Goal: Task Accomplishment & Management: Manage account settings

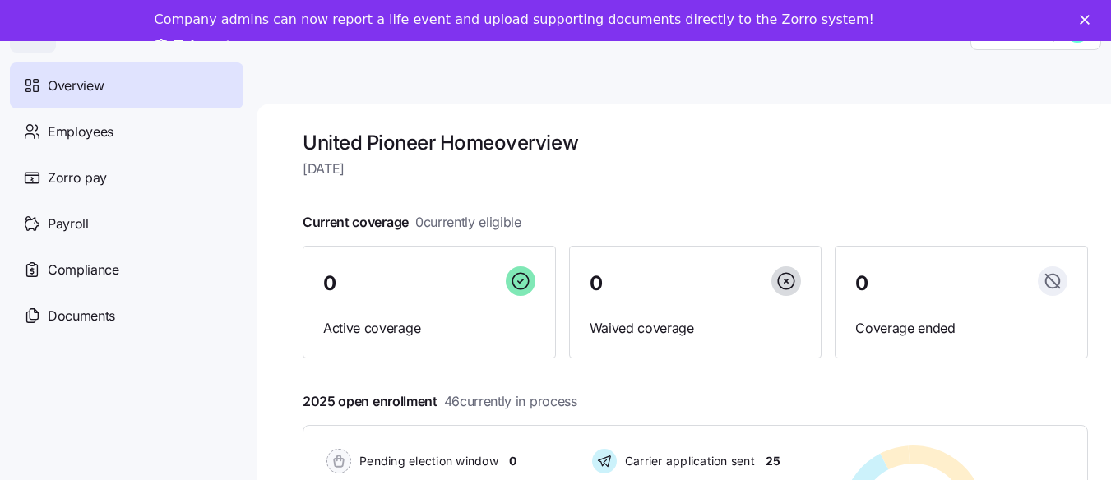
scroll to position [53, 0]
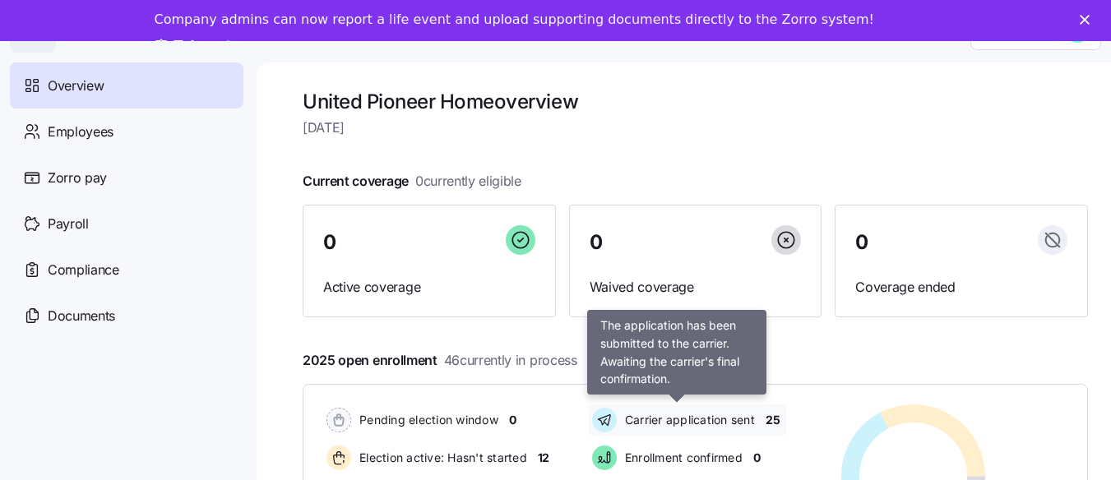
click at [740, 412] on span "Carrier application sent" at bounding box center [687, 420] width 135 height 16
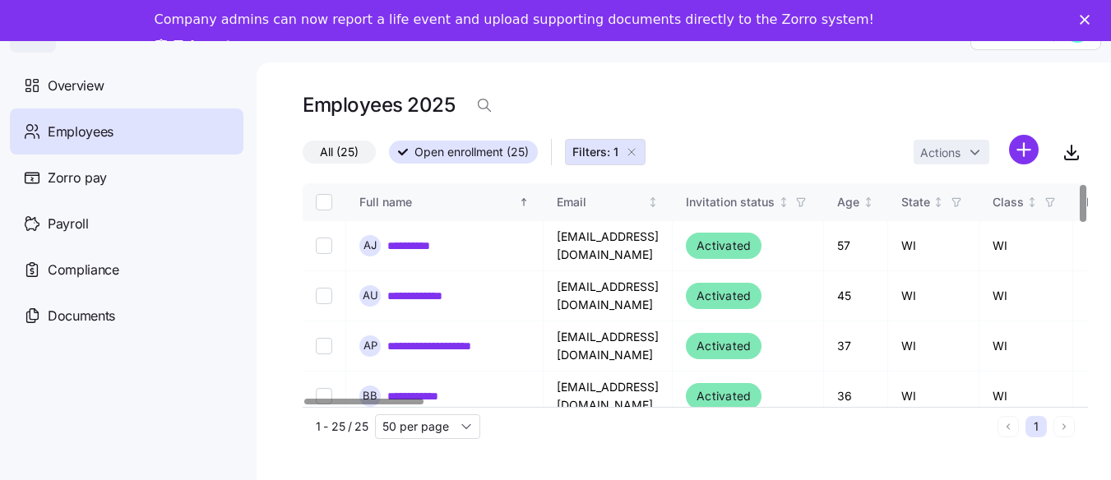
click at [368, 404] on div at bounding box center [363, 402] width 119 height 6
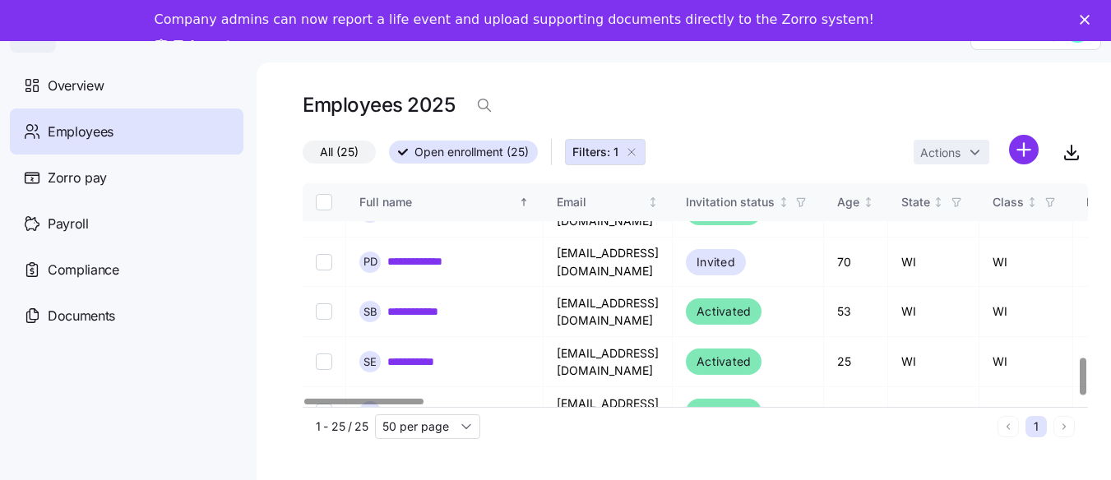
scroll to position [1059, 0]
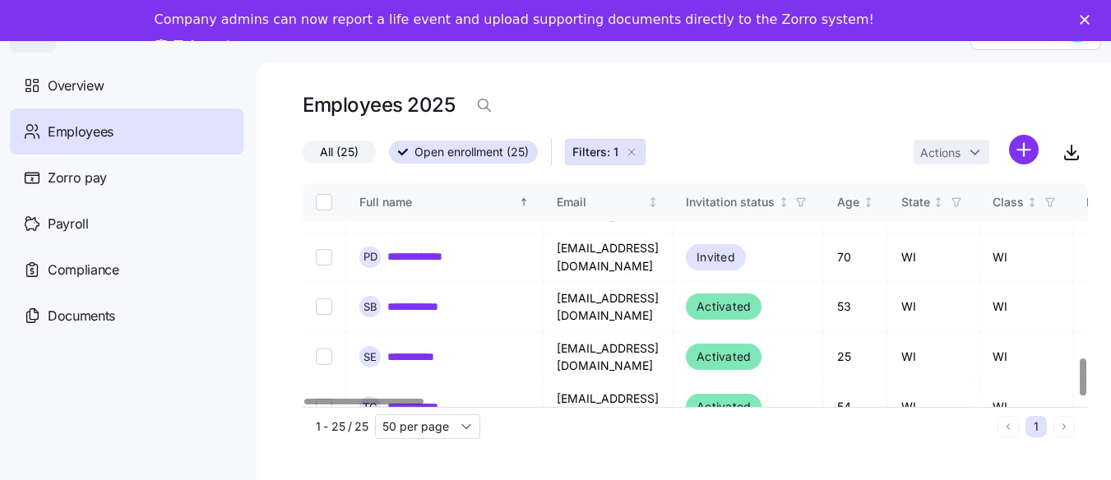
click at [1079, 396] on div at bounding box center [1082, 377] width 6 height 37
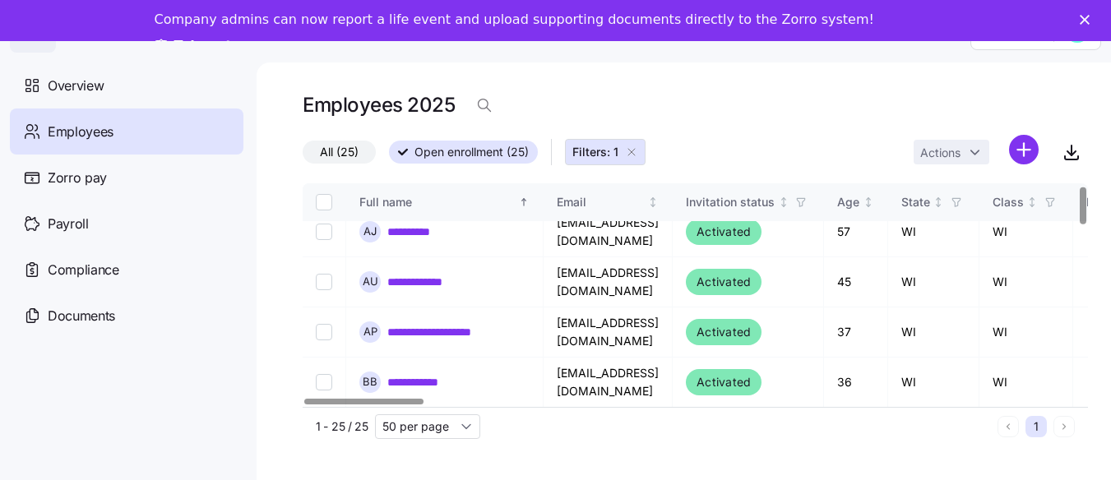
scroll to position [0, 0]
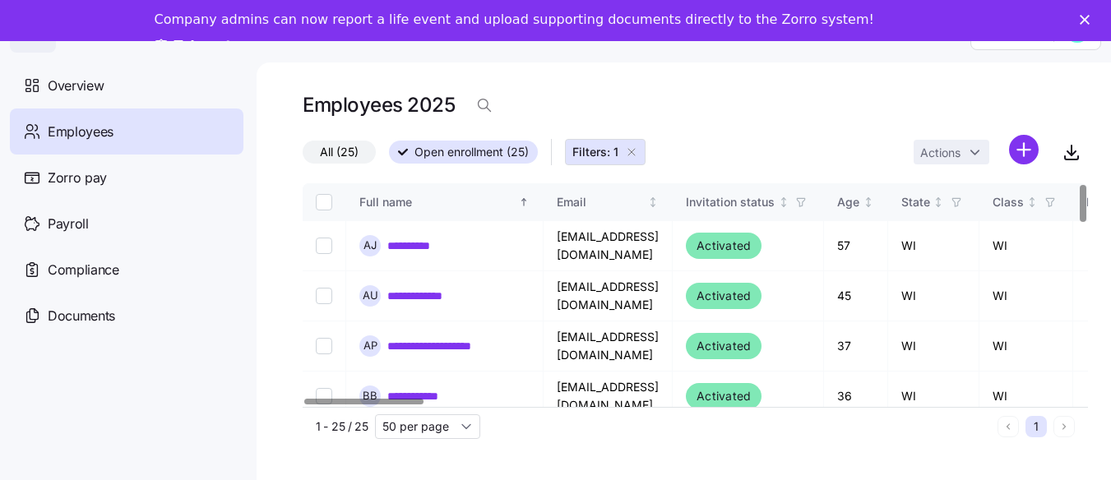
click at [1085, 199] on div at bounding box center [1082, 203] width 6 height 37
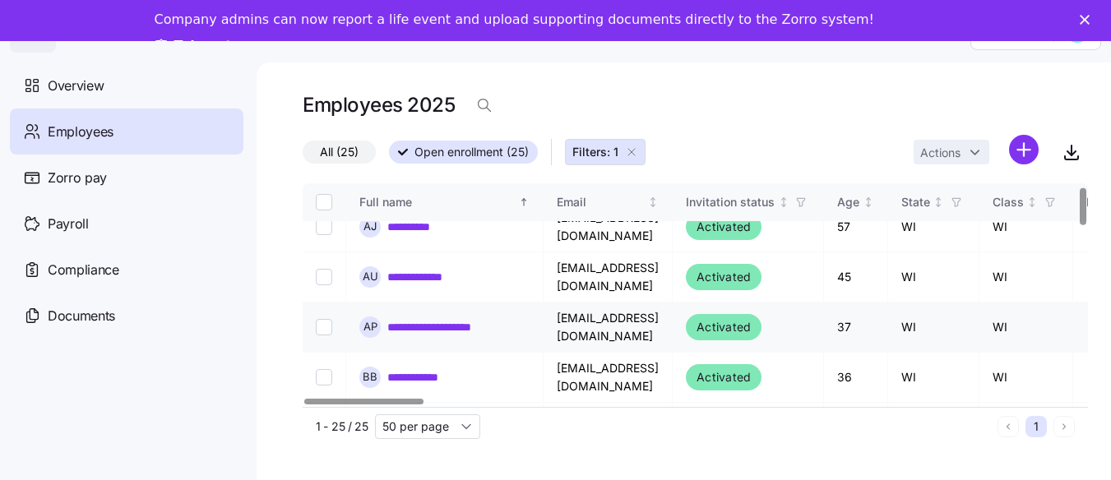
click at [437, 319] on link "**********" at bounding box center [442, 327] width 110 height 16
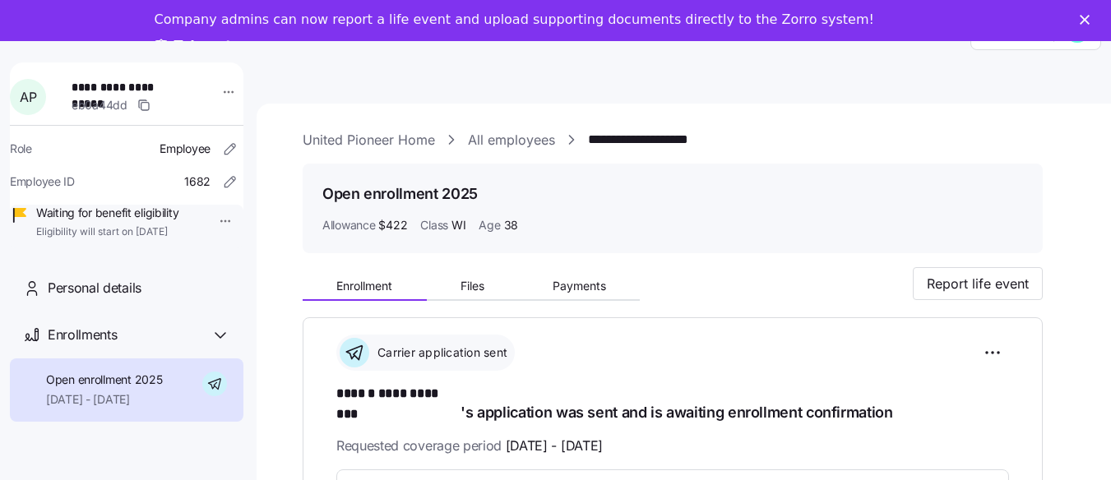
click at [1073, 123] on div "**********" at bounding box center [683, 313] width 854 height 418
click at [1089, 21] on polygon "Close" at bounding box center [1084, 20] width 10 height 10
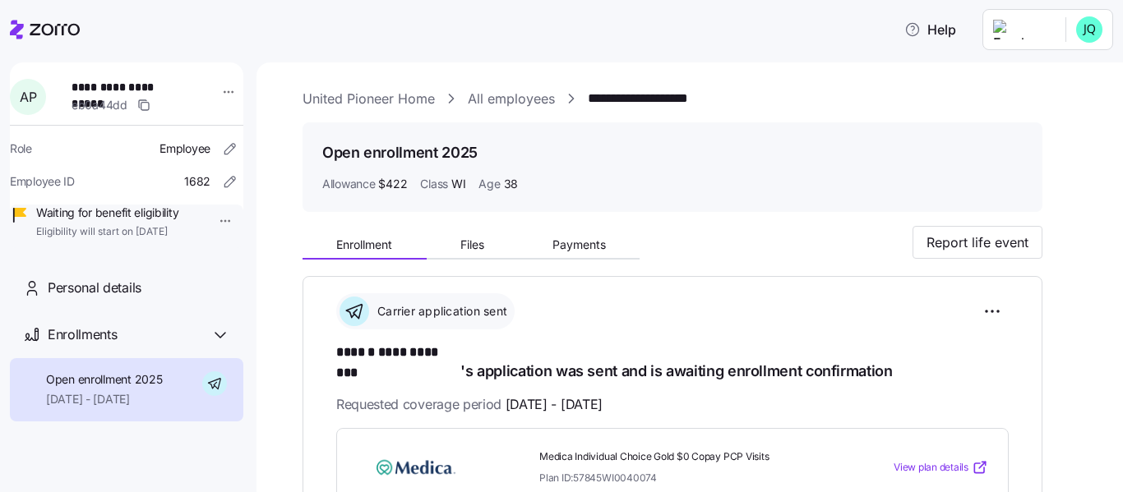
click at [24, 31] on icon at bounding box center [45, 30] width 70 height 20
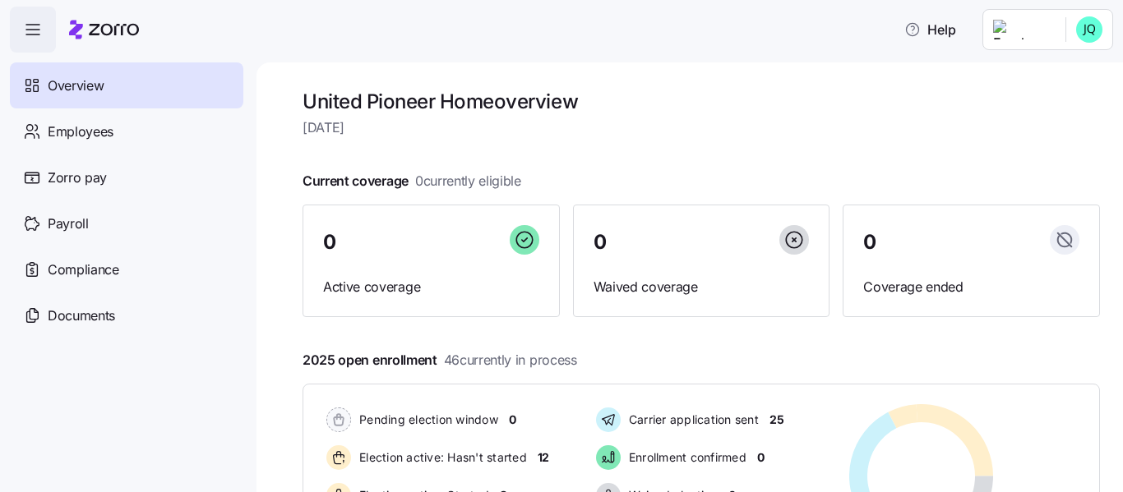
click at [93, 85] on span "Overview" at bounding box center [76, 86] width 56 height 21
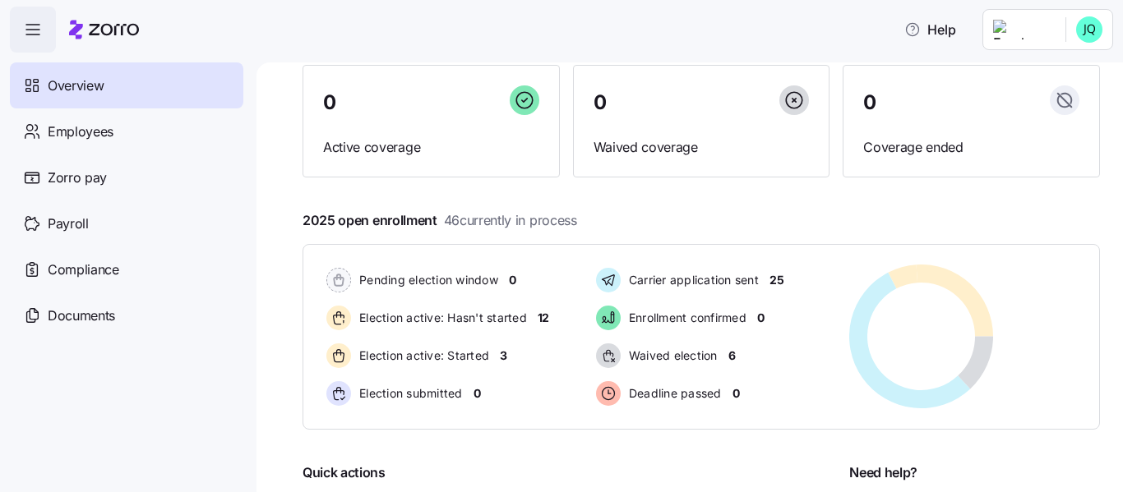
scroll to position [145, 0]
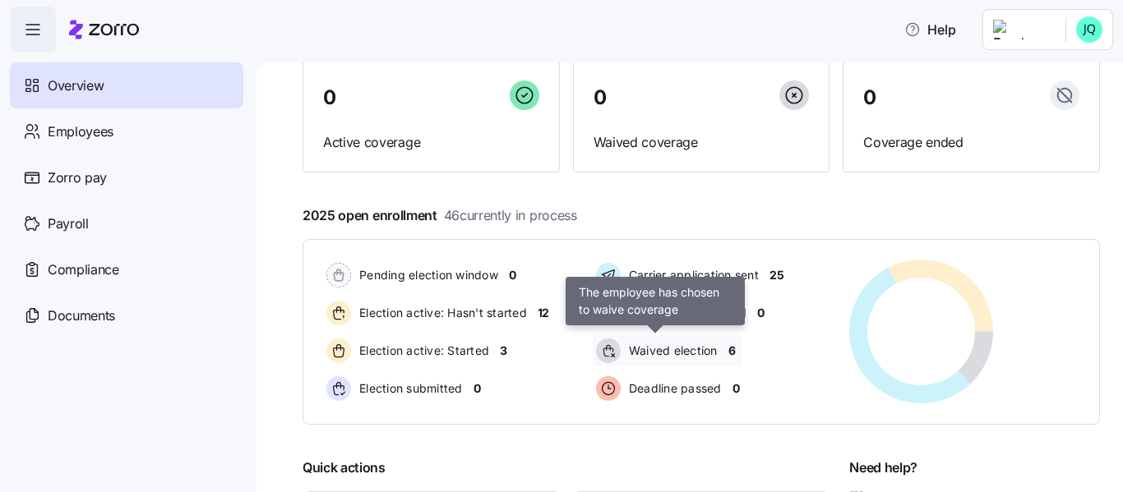
click at [685, 351] on span "Waived election" at bounding box center [671, 351] width 94 height 16
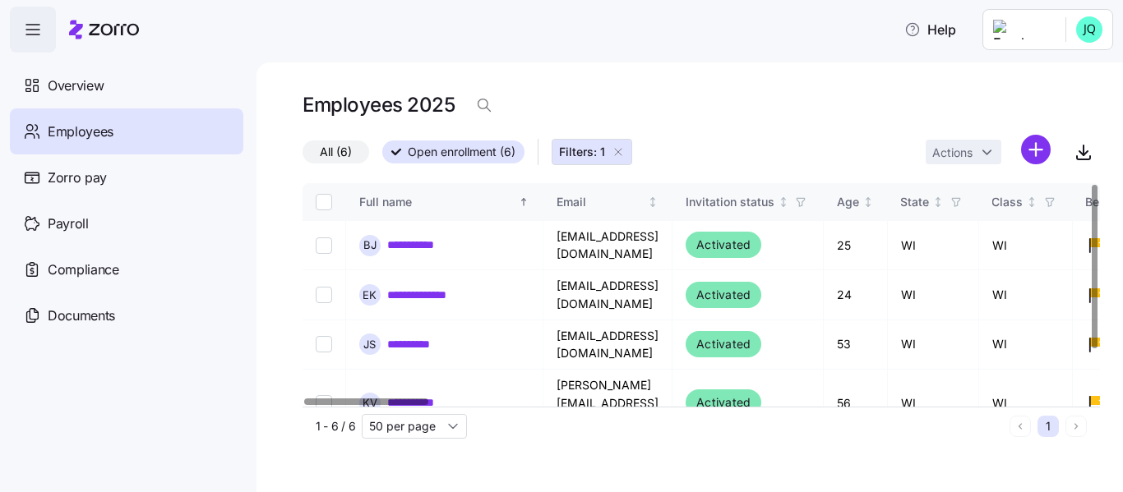
scroll to position [65, 0]
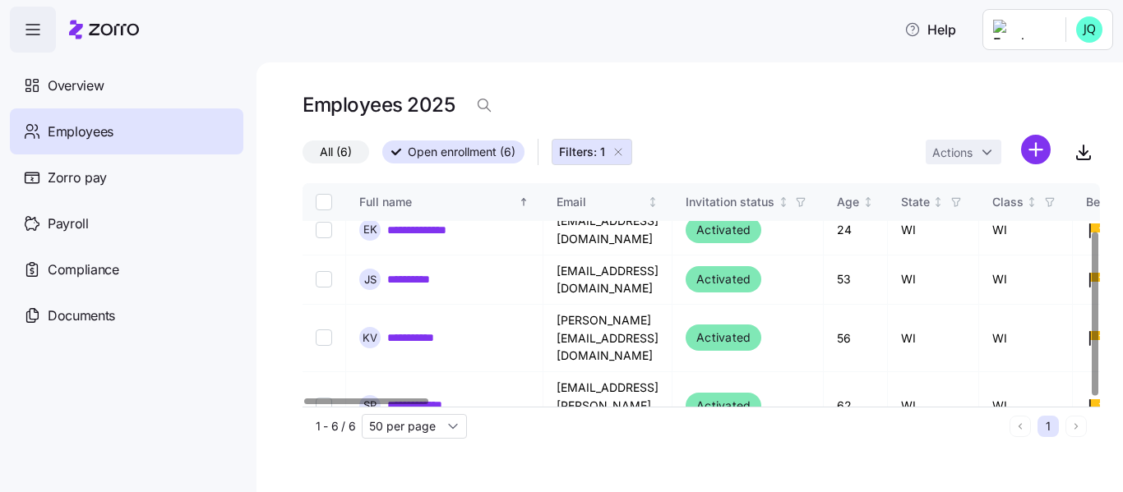
click at [1092, 285] on div at bounding box center [1095, 314] width 6 height 163
click at [1096, 369] on div at bounding box center [1095, 314] width 6 height 163
